Goal: Task Accomplishment & Management: Manage account settings

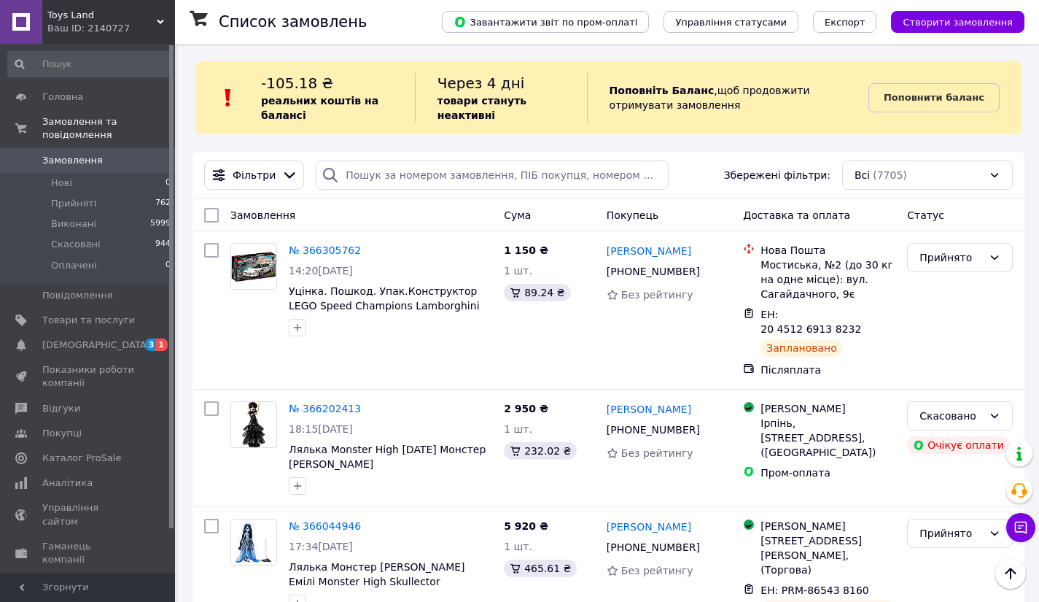
scroll to position [1243, 0]
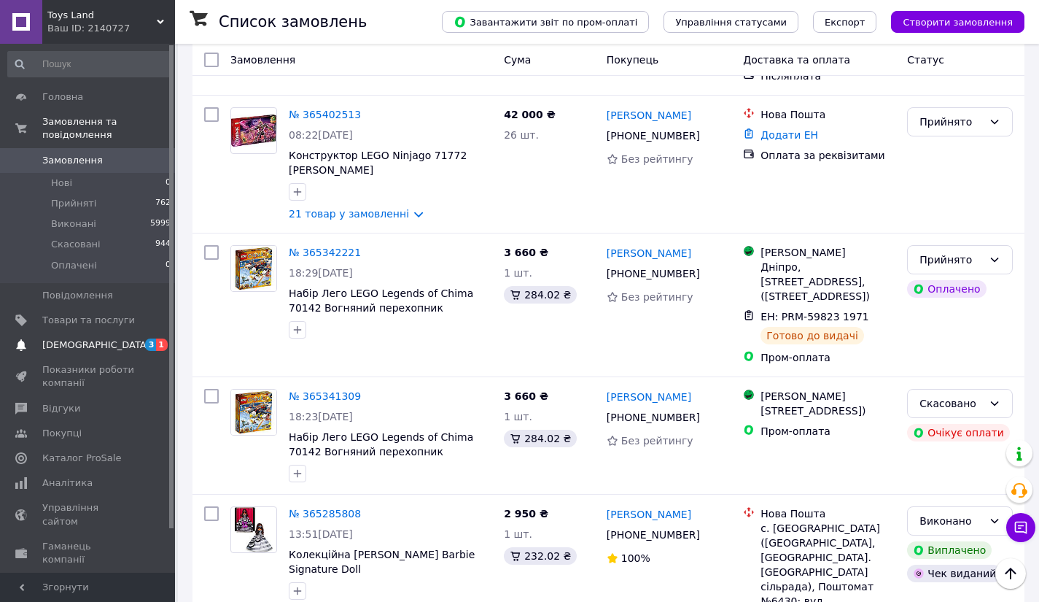
click at [71, 338] on span "[DEMOGRAPHIC_DATA]" at bounding box center [96, 344] width 108 height 13
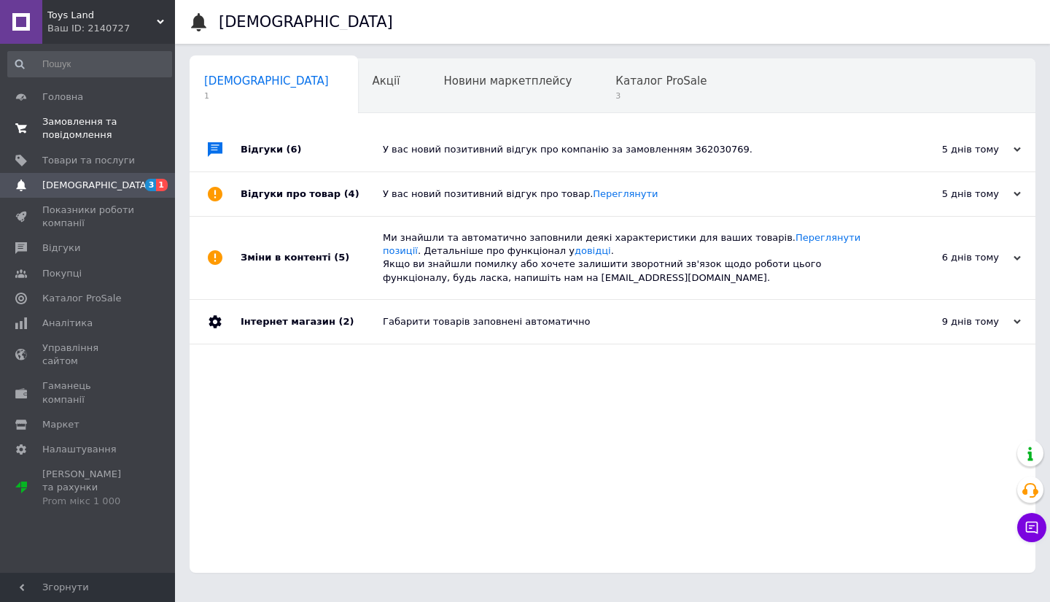
click at [58, 123] on span "Замовлення та повідомлення" at bounding box center [88, 128] width 93 height 26
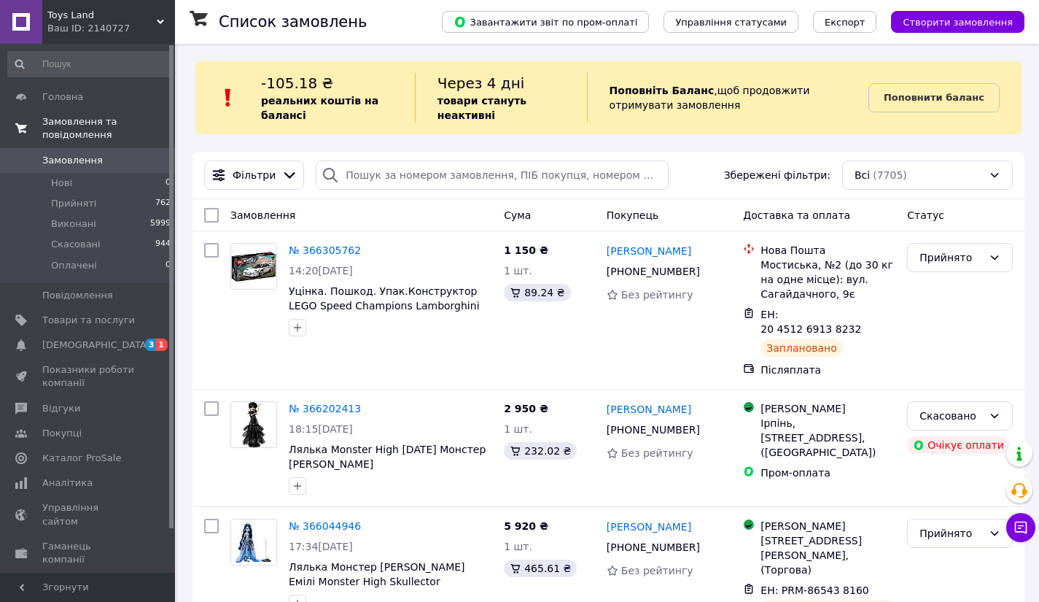
scroll to position [1150, 0]
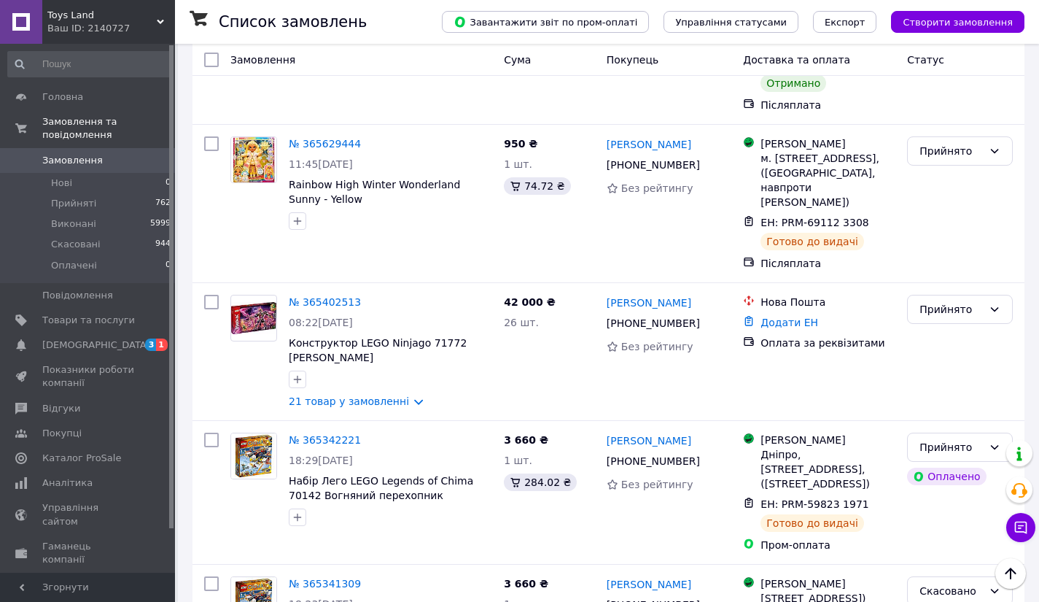
scroll to position [1150, 0]
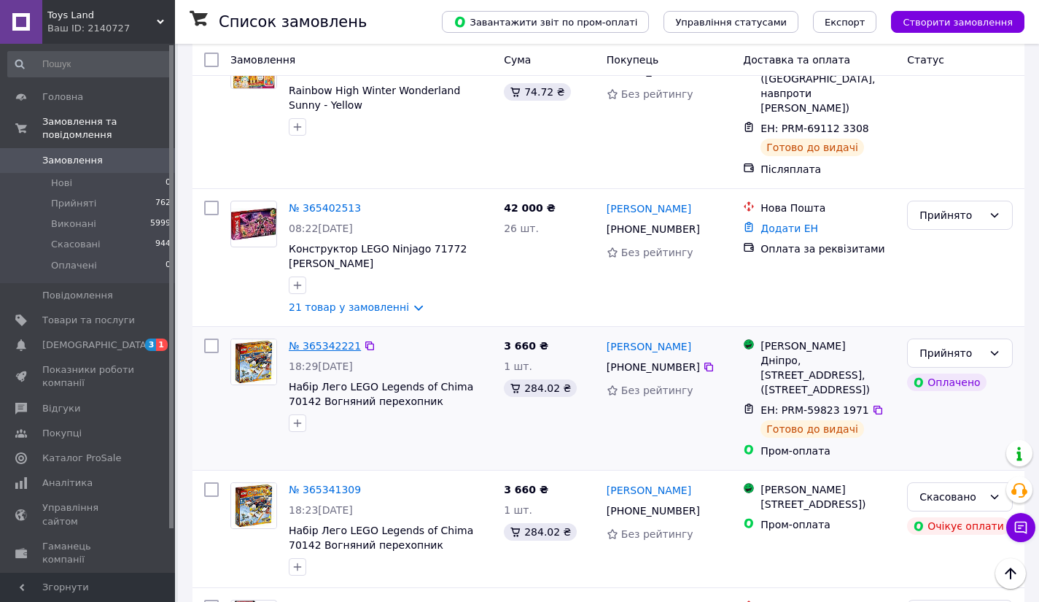
click at [333, 340] on link "№ 365342221" at bounding box center [325, 346] width 72 height 12
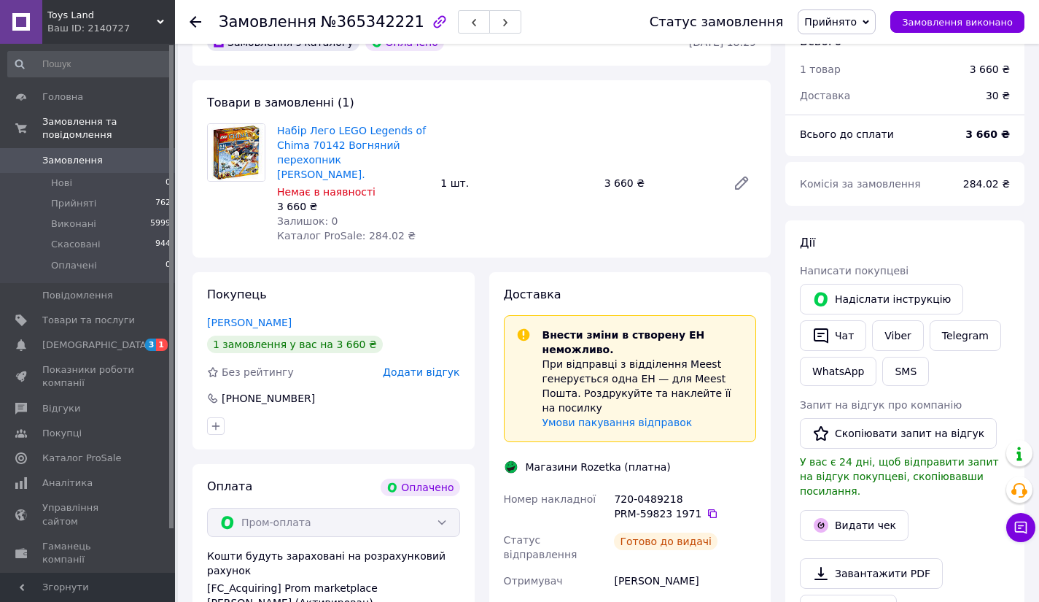
scroll to position [83, 0]
click at [66, 342] on link "[DEMOGRAPHIC_DATA] 3 1" at bounding box center [89, 344] width 179 height 25
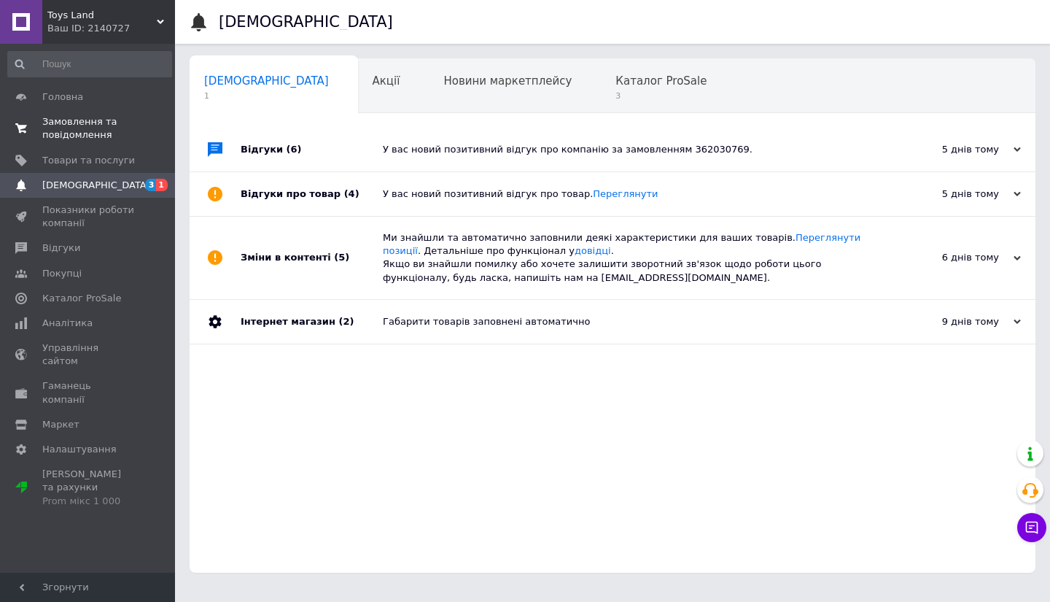
click at [66, 129] on span "Замовлення та повідомлення" at bounding box center [88, 128] width 93 height 26
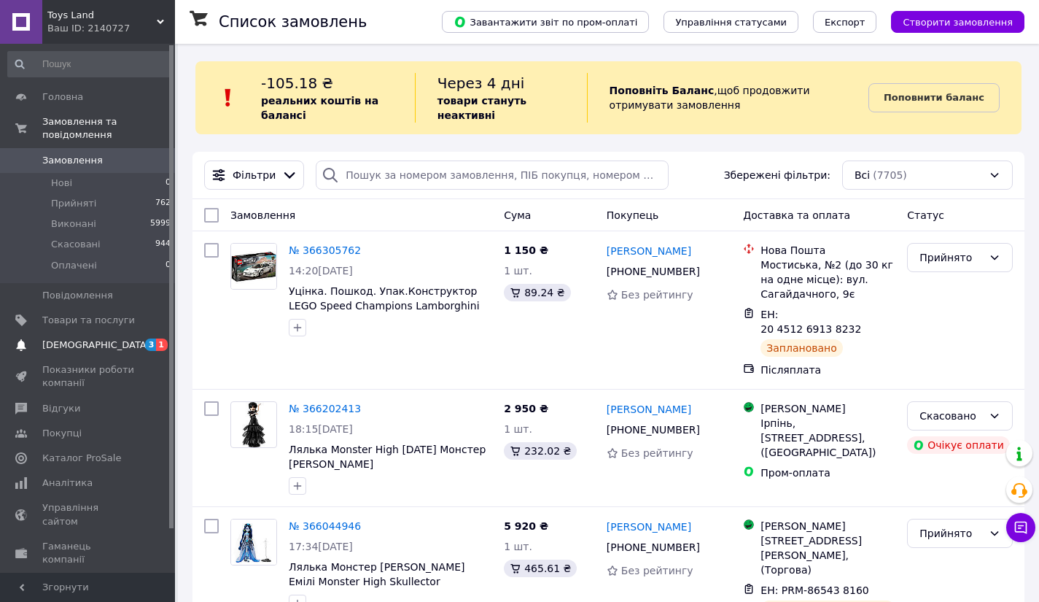
click at [75, 343] on link "[DEMOGRAPHIC_DATA] 3 1" at bounding box center [89, 344] width 179 height 25
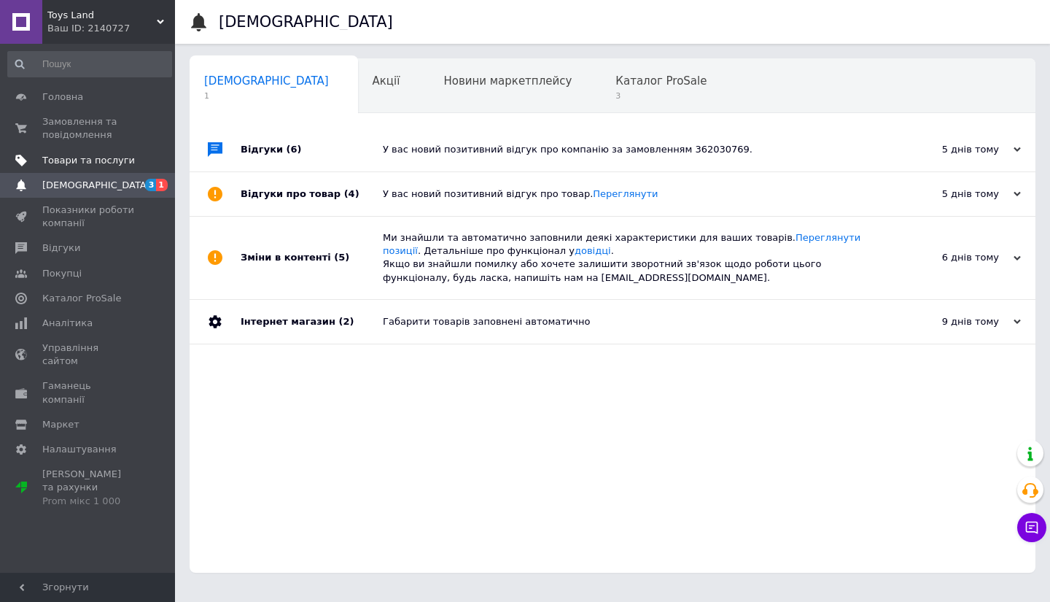
click at [77, 162] on span "Товари та послуги" at bounding box center [88, 160] width 93 height 13
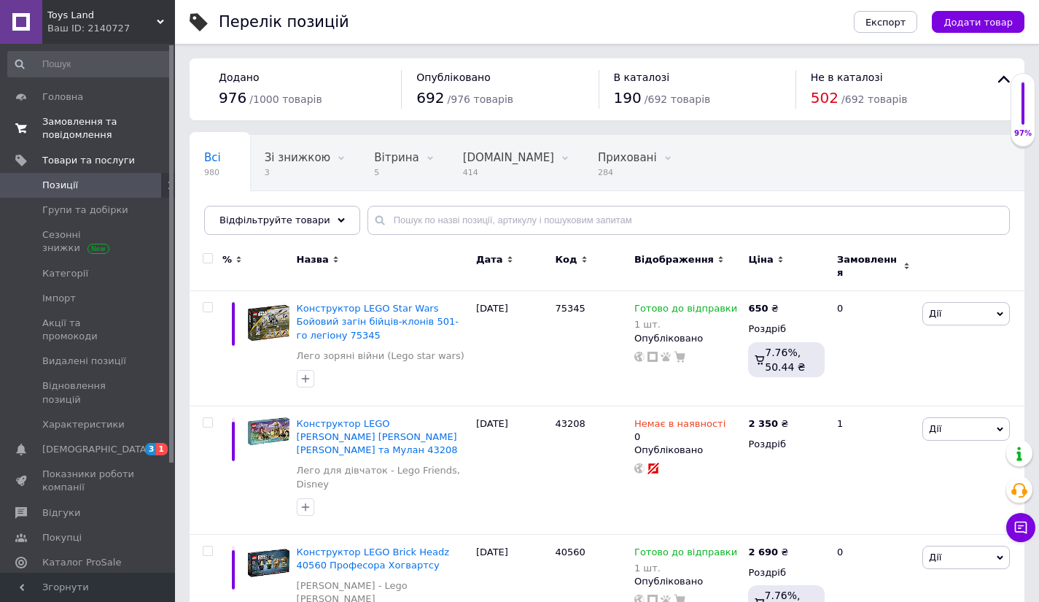
click at [63, 122] on span "Замовлення та повідомлення" at bounding box center [88, 128] width 93 height 26
